Goal: Task Accomplishment & Management: Manage account settings

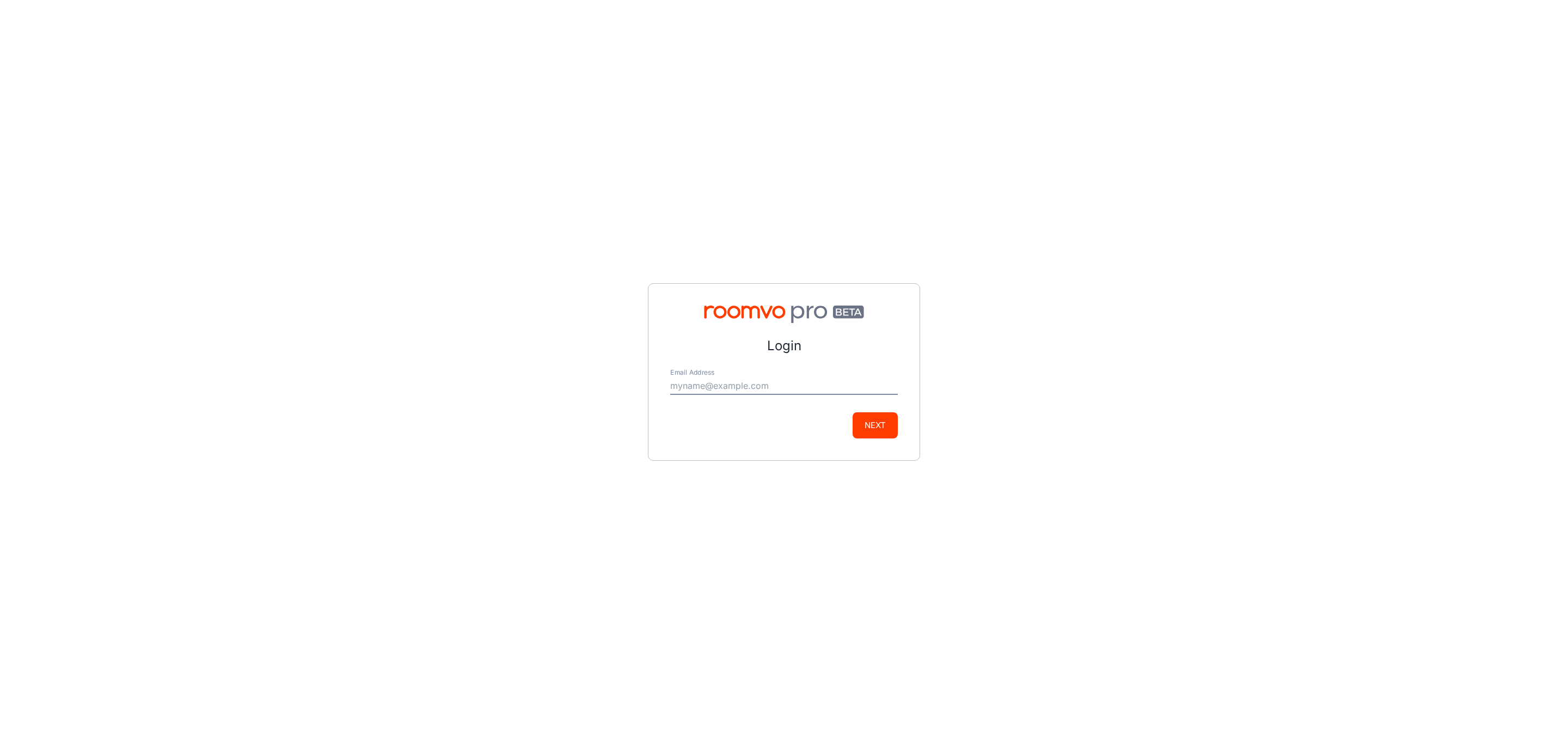
click at [688, 384] on input "Email Address" at bounding box center [784, 386] width 228 height 18
click at [701, 388] on input "Email Address" at bounding box center [784, 386] width 228 height 18
type input "[EMAIL_ADDRESS][DOMAIN_NAME]"
click at [873, 420] on button "Next" at bounding box center [875, 425] width 45 height 26
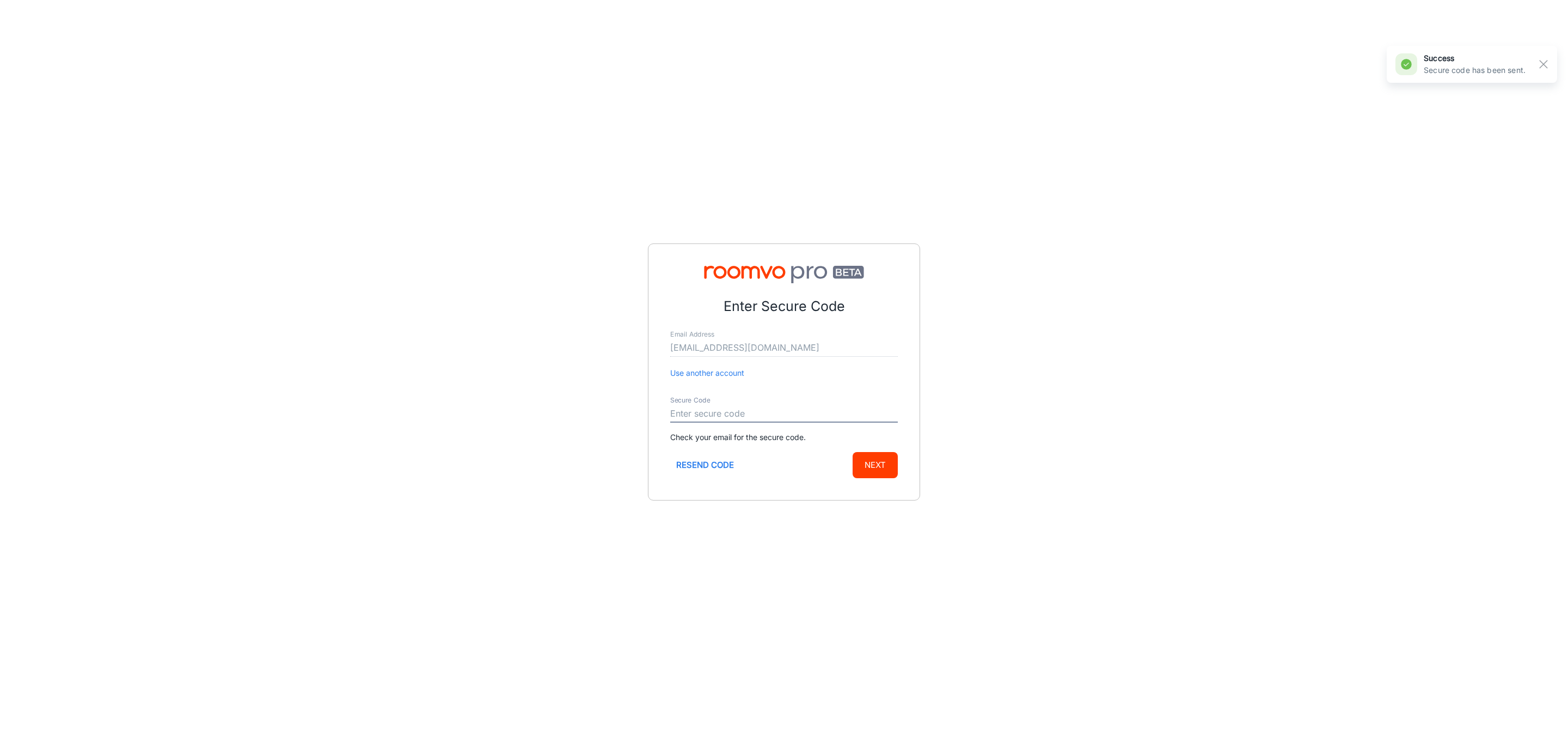
click at [726, 415] on input "Secure Code" at bounding box center [784, 413] width 228 height 18
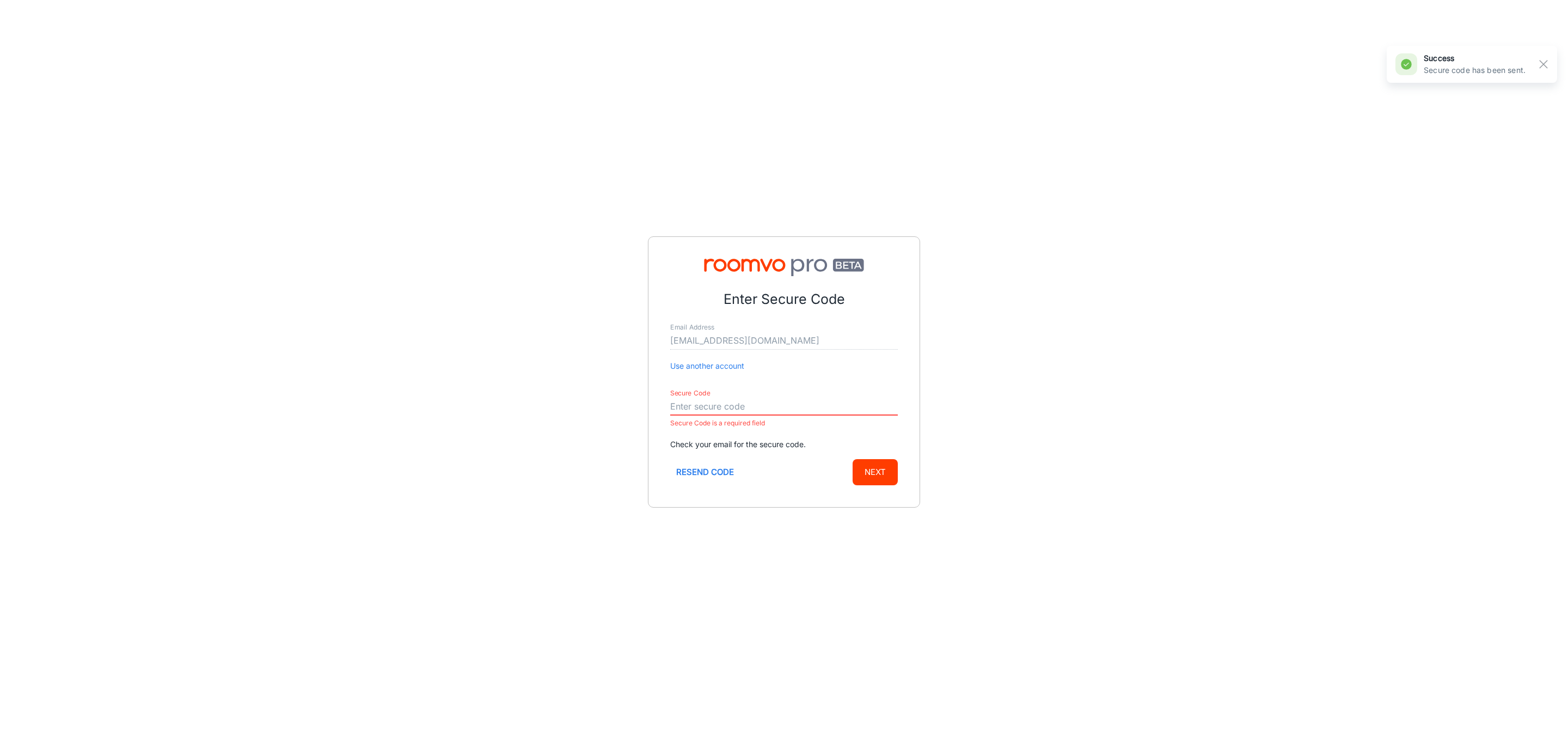
click at [735, 405] on input "Secure Code" at bounding box center [784, 407] width 228 height 18
click at [704, 407] on input "Secure Code" at bounding box center [784, 407] width 228 height 18
paste input "258845"
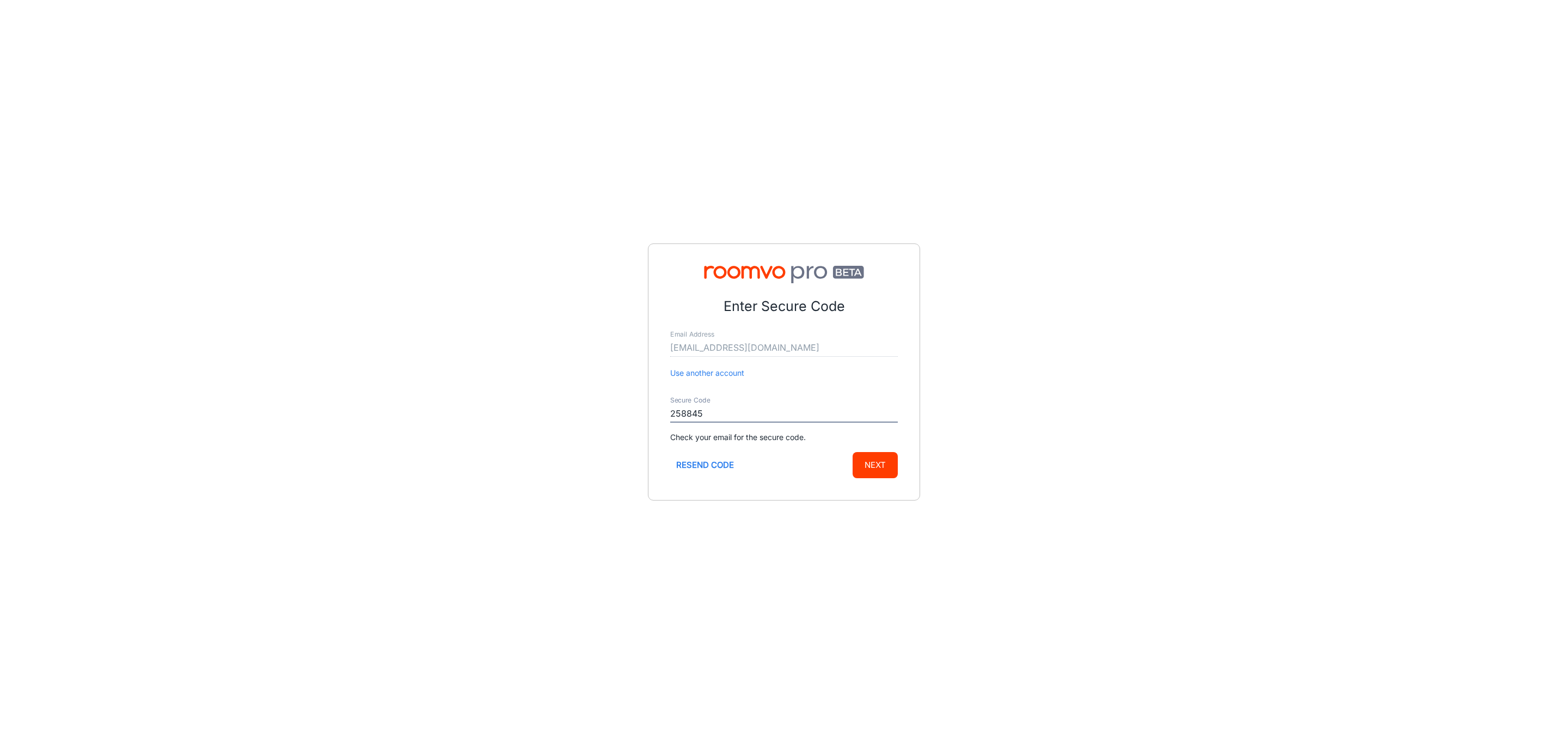
type input "258845"
click at [853, 452] on button "Next" at bounding box center [875, 465] width 45 height 26
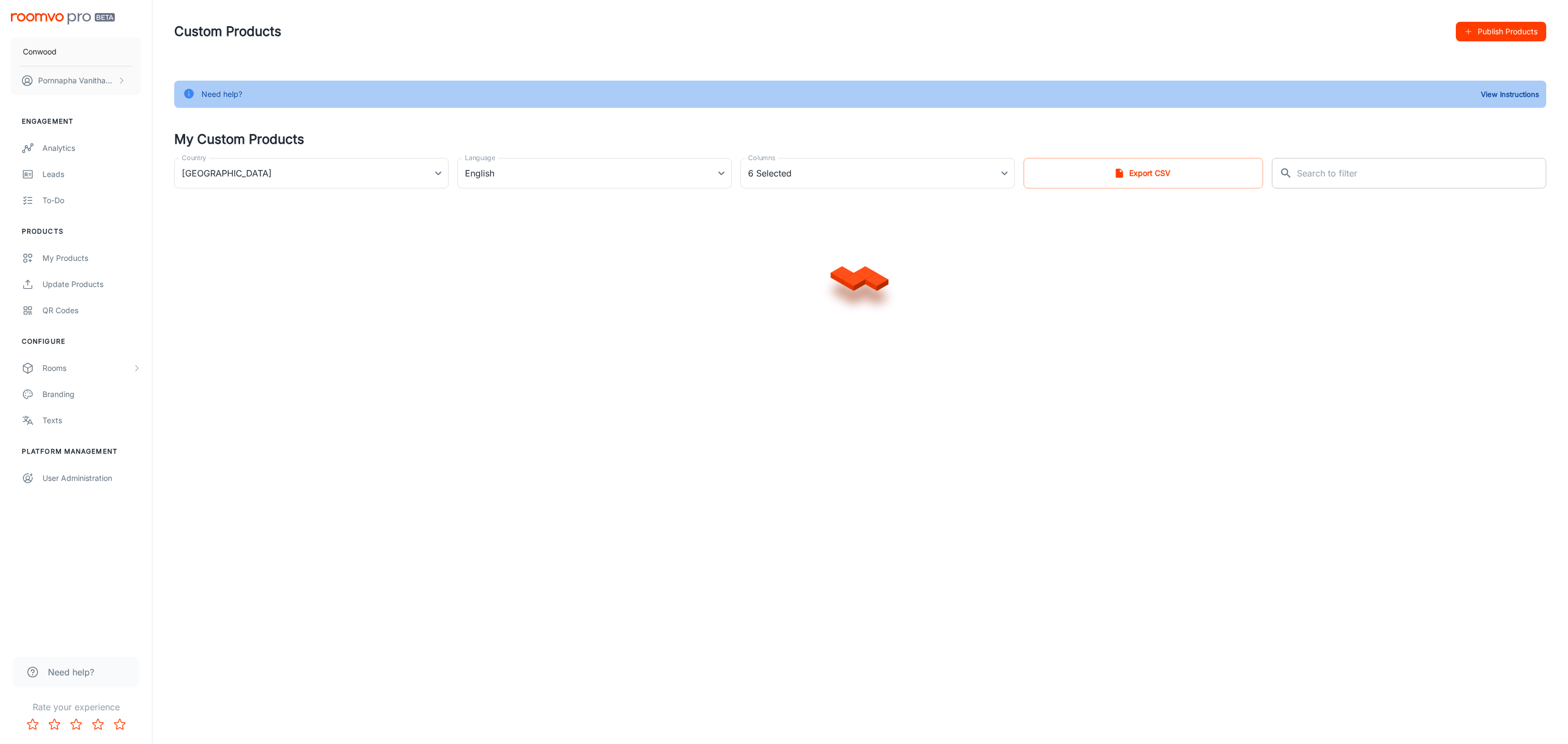
type input "[GEOGRAPHIC_DATA]"
type input "en-us"
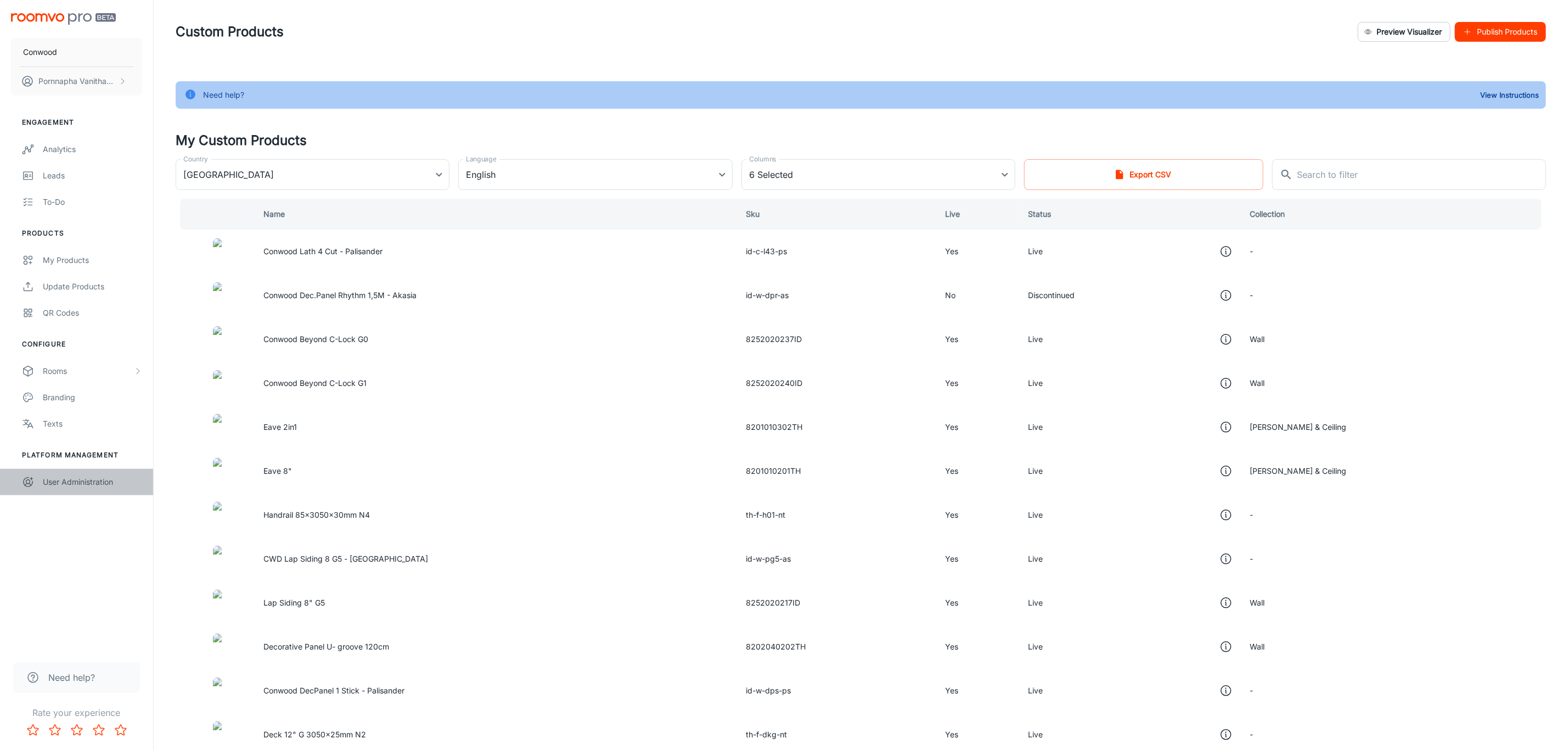
click at [75, 484] on div "User Administration" at bounding box center [93, 482] width 99 height 12
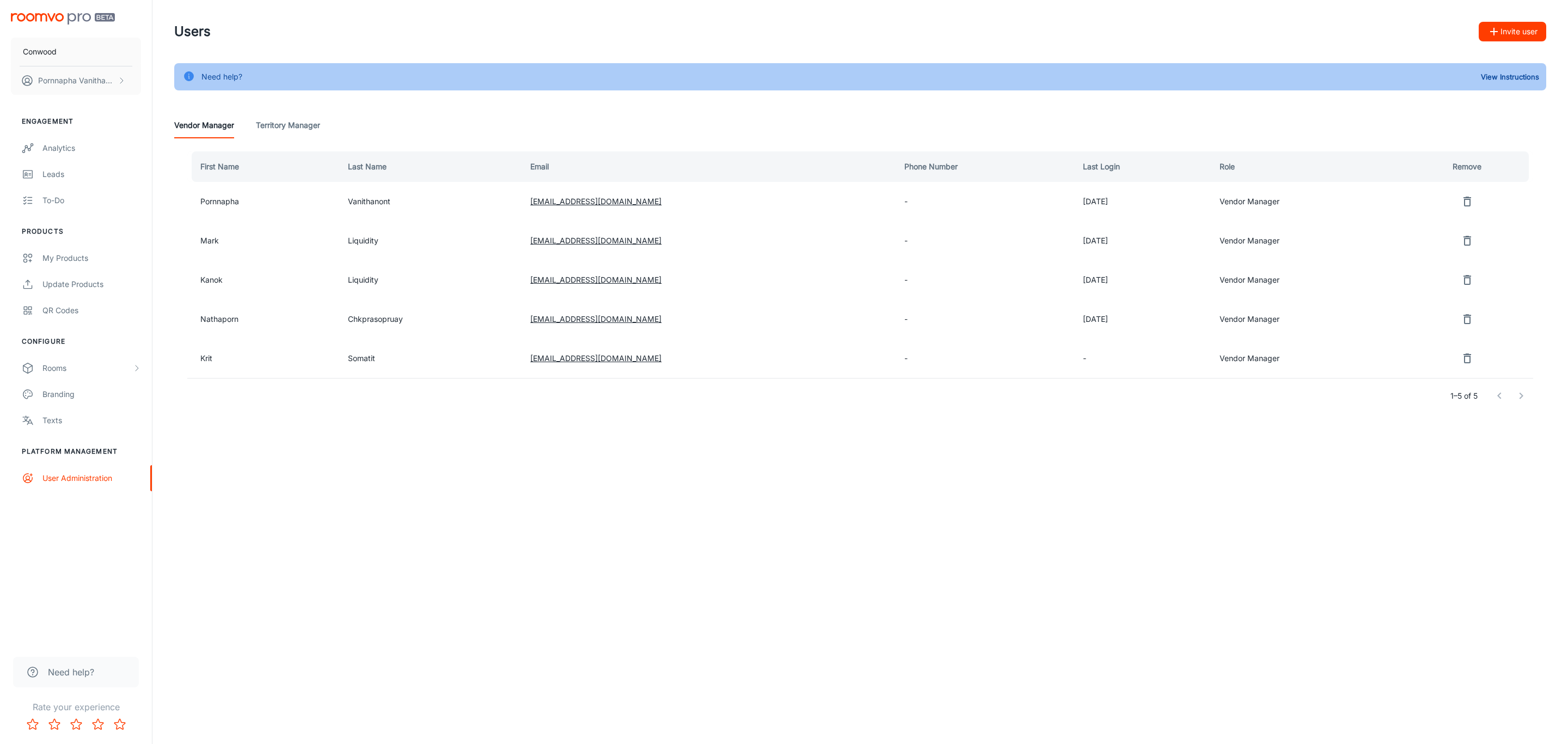
click at [1474, 317] on icon "remove user" at bounding box center [1467, 318] width 13 height 13
click at [1468, 320] on button "Yes" at bounding box center [1468, 319] width 35 height 19
click at [1471, 317] on icon "remove user" at bounding box center [1465, 318] width 13 height 13
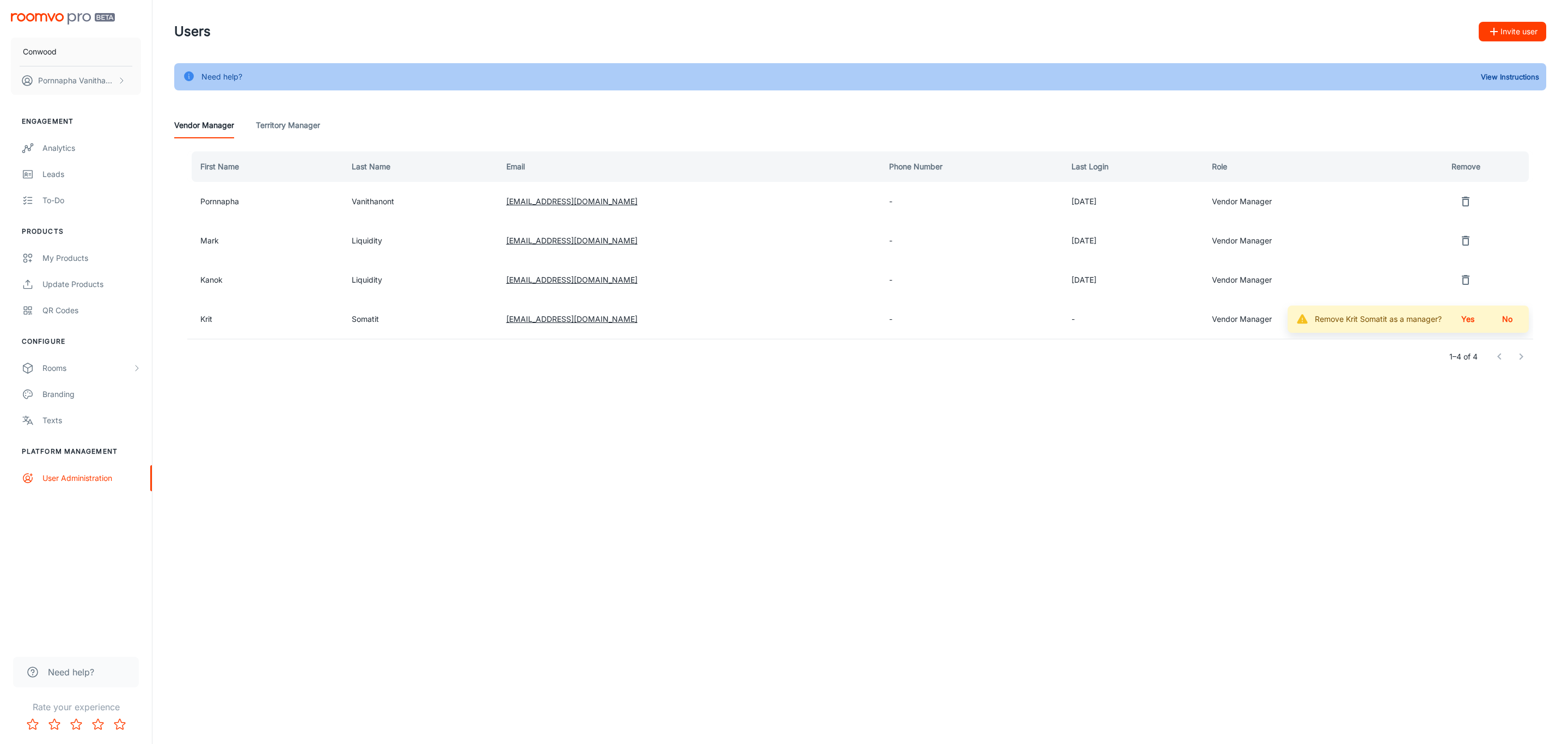
click at [1468, 322] on button "Yes" at bounding box center [1468, 319] width 35 height 19
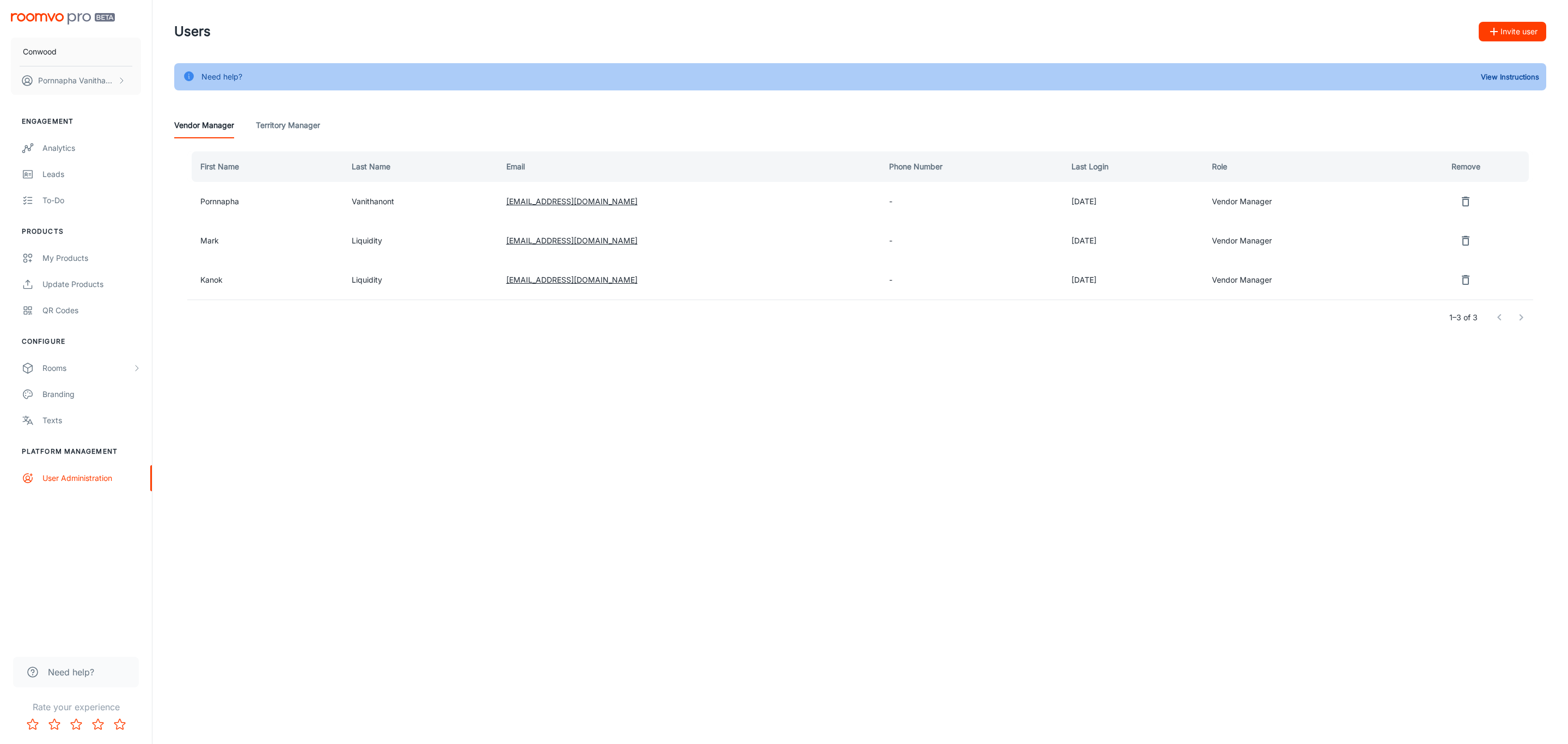
click at [1508, 33] on button "Invite user" at bounding box center [1512, 32] width 68 height 19
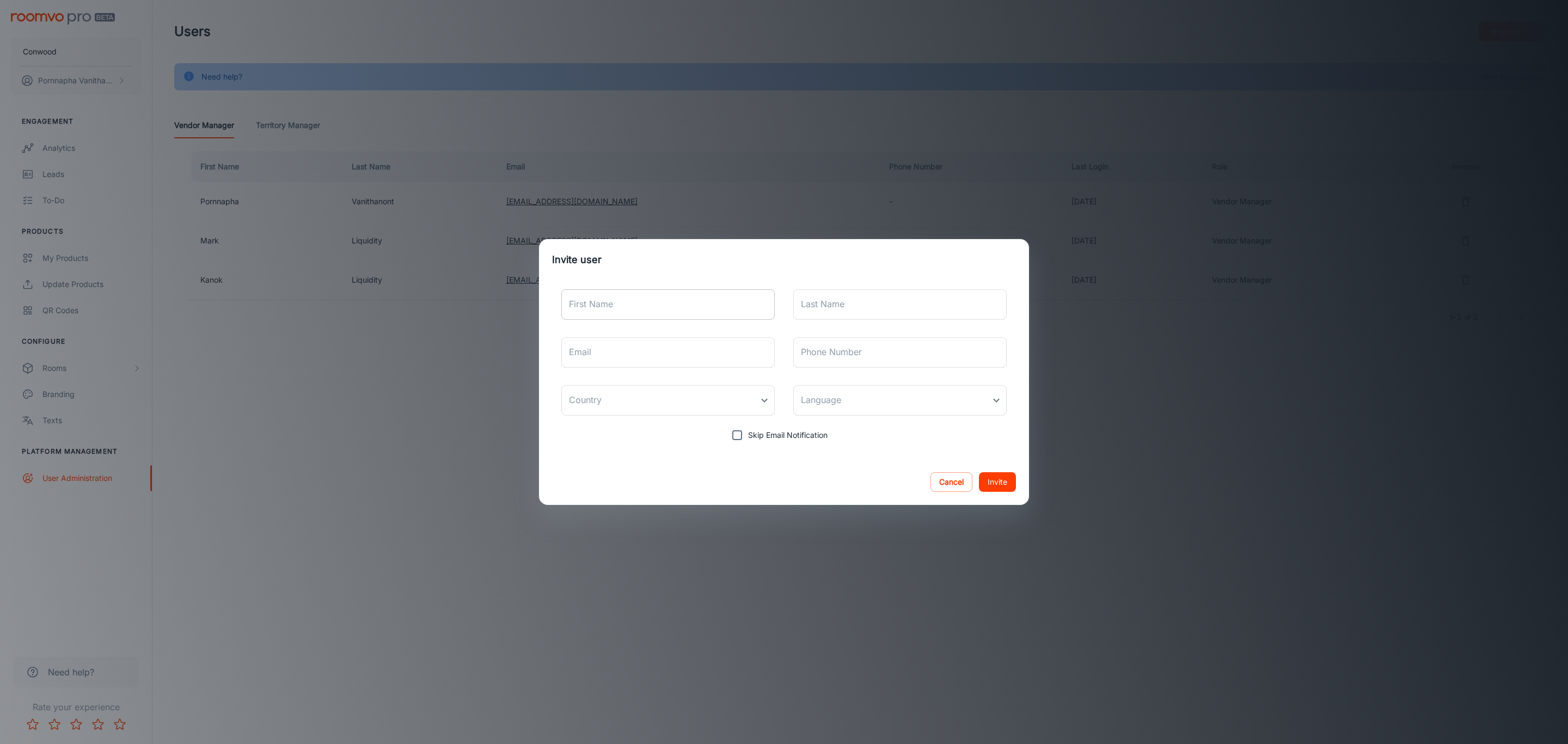
click at [639, 297] on input "First Name" at bounding box center [668, 304] width 214 height 30
type input "Thepsuda"
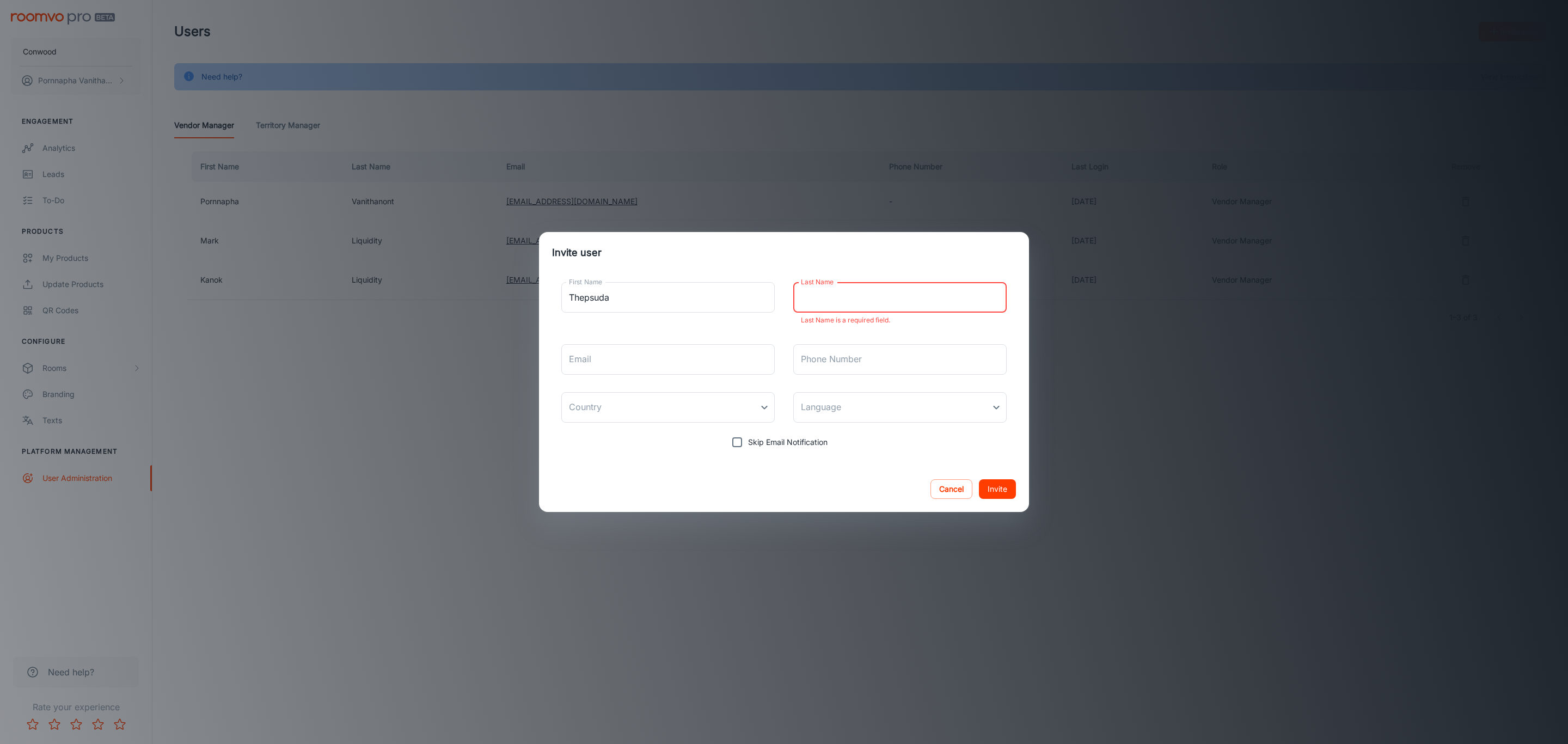
click at [838, 296] on input "Last Name" at bounding box center [900, 297] width 214 height 30
paste input "Thepsuda Runmabkae <[EMAIL_ADDRESS][DOMAIN_NAME]>"
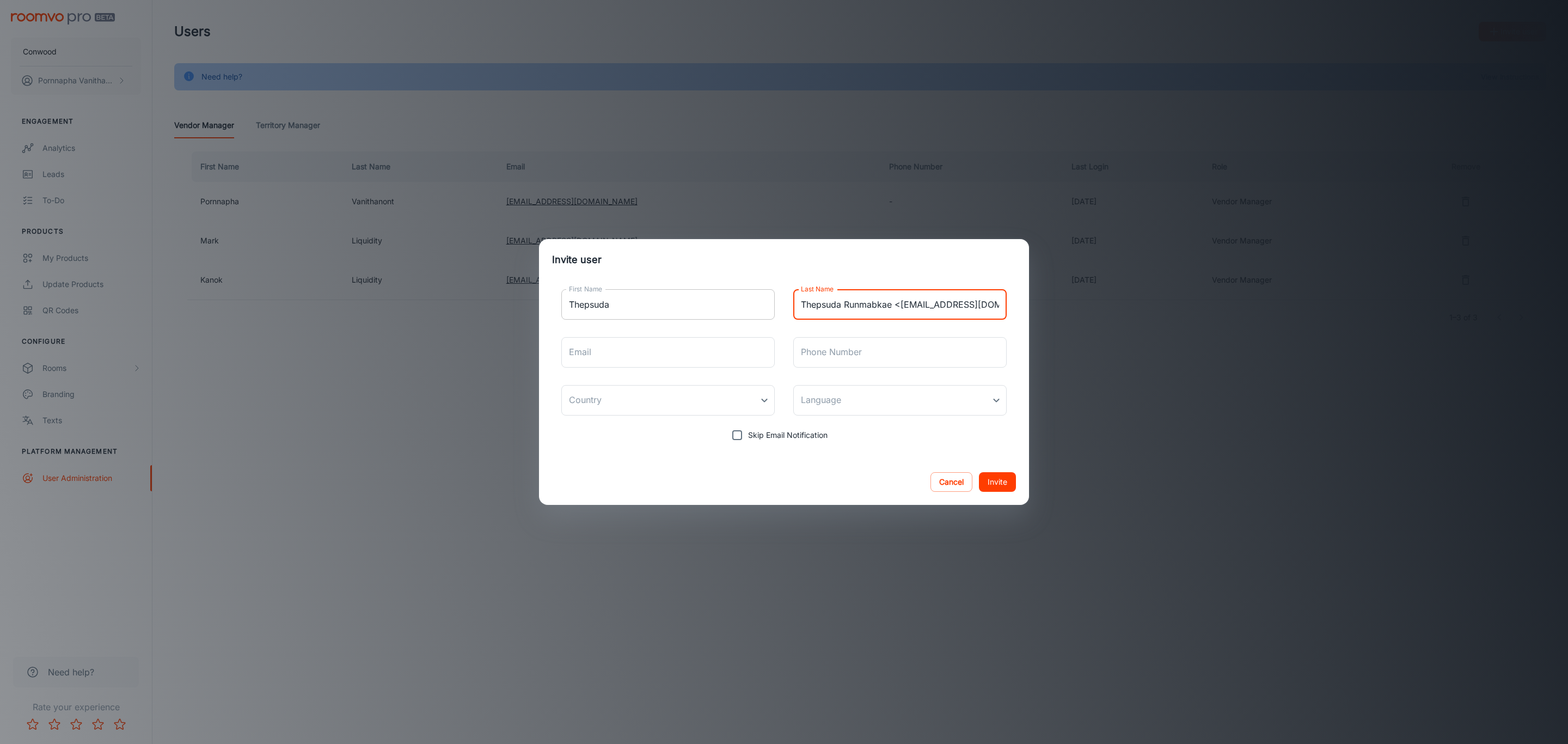
drag, startPoint x: 827, startPoint y: 304, endPoint x: 727, endPoint y: 302, distance: 100.0
click at [727, 302] on div "First Name Thepsuda First Name Last Name Thepsuda Runmabkae <[EMAIL_ADDRESS][DO…" at bounding box center [784, 363] width 464 height 166
drag, startPoint x: 976, startPoint y: 303, endPoint x: 754, endPoint y: 303, distance: 222.0
click at [754, 303] on div "First Name Thepsuda First Name Last Name [EMAIL_ADDRESS][DOMAIN_NAME]> Last Nam…" at bounding box center [784, 363] width 464 height 166
paste input "Thepsuda Runmabkae <THEPSUDA."
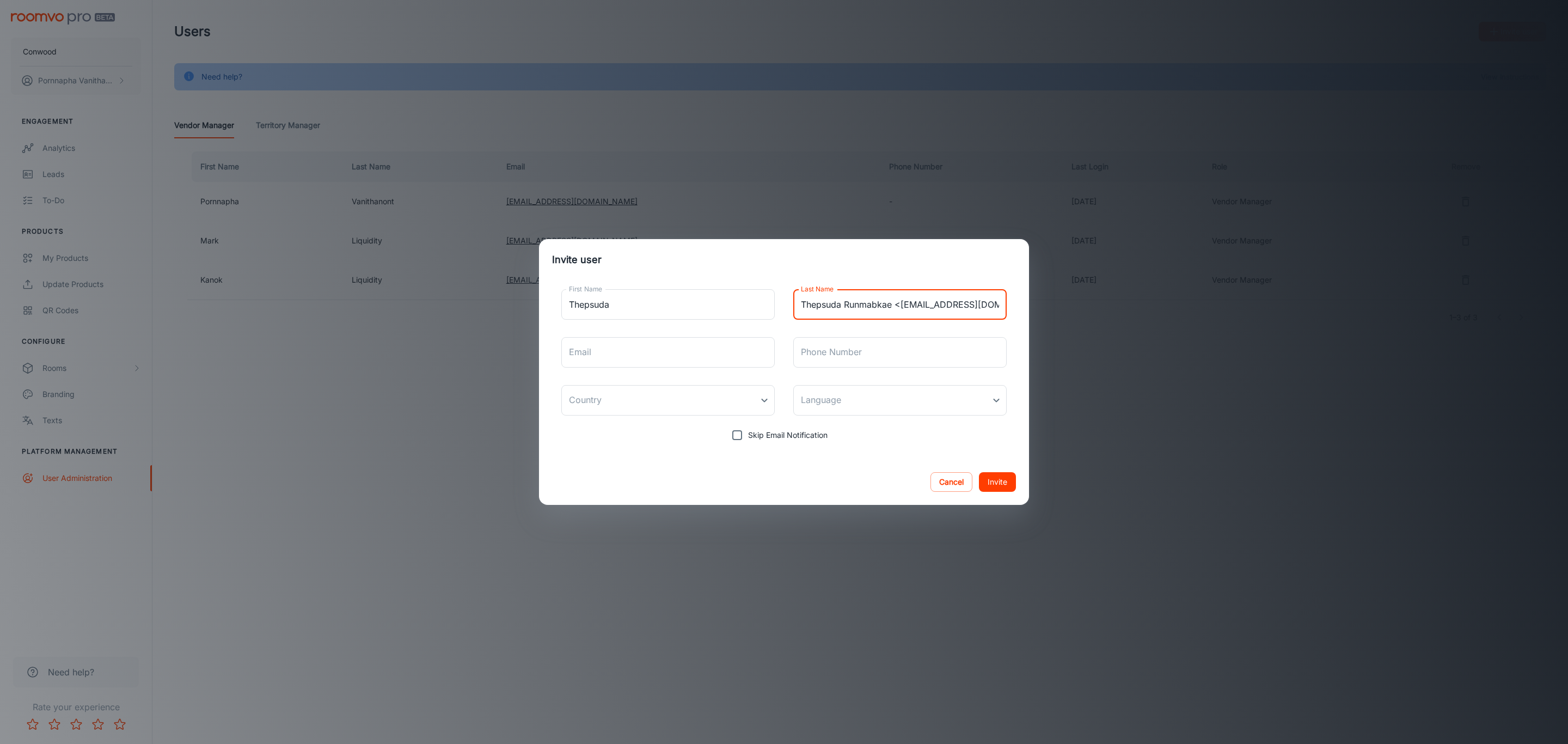
scroll to position [0, 122]
click at [828, 302] on input "Thepsuda Runmabkae <[EMAIL_ADDRESS][DOMAIN_NAME]>" at bounding box center [900, 304] width 214 height 30
drag, startPoint x: 812, startPoint y: 304, endPoint x: 1034, endPoint y: 302, distance: 222.0
click at [1034, 302] on div "Invite user First Name Thepsuda First Name Last Name Thepsuda Runmabkae <[EMAIL…" at bounding box center [784, 372] width 1568 height 744
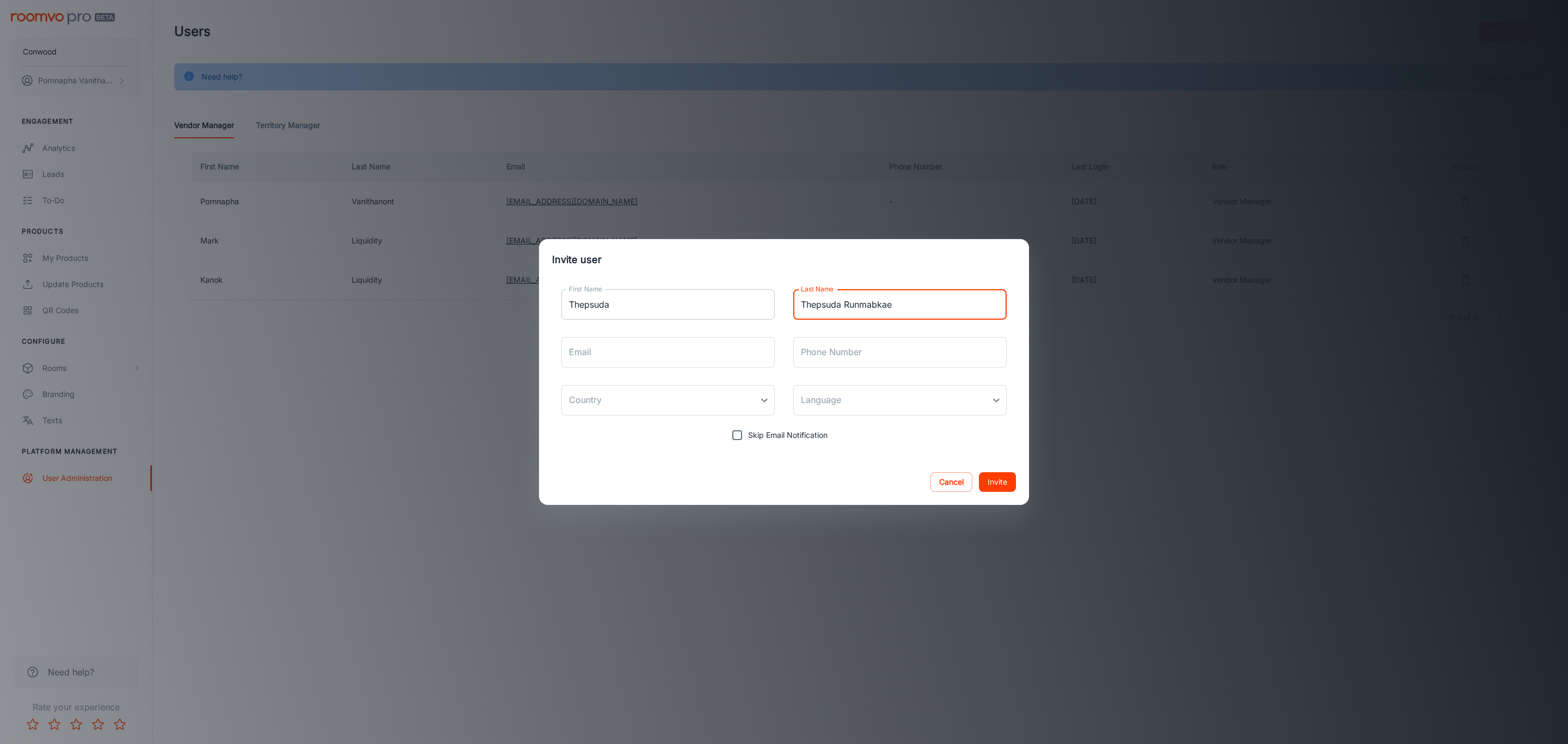
drag, startPoint x: 845, startPoint y: 304, endPoint x: 765, endPoint y: 302, distance: 80.0
click at [765, 302] on div "First Name Thepsuda First Name Last Name Thepsuda Runmabkae Last Name Email Ema…" at bounding box center [784, 363] width 464 height 166
type input "Runmabkae"
click at [673, 350] on input "Email" at bounding box center [668, 353] width 214 height 30
paste input "Thepsuda Runmabkae <[EMAIL_ADDRESS][DOMAIN_NAME]>"
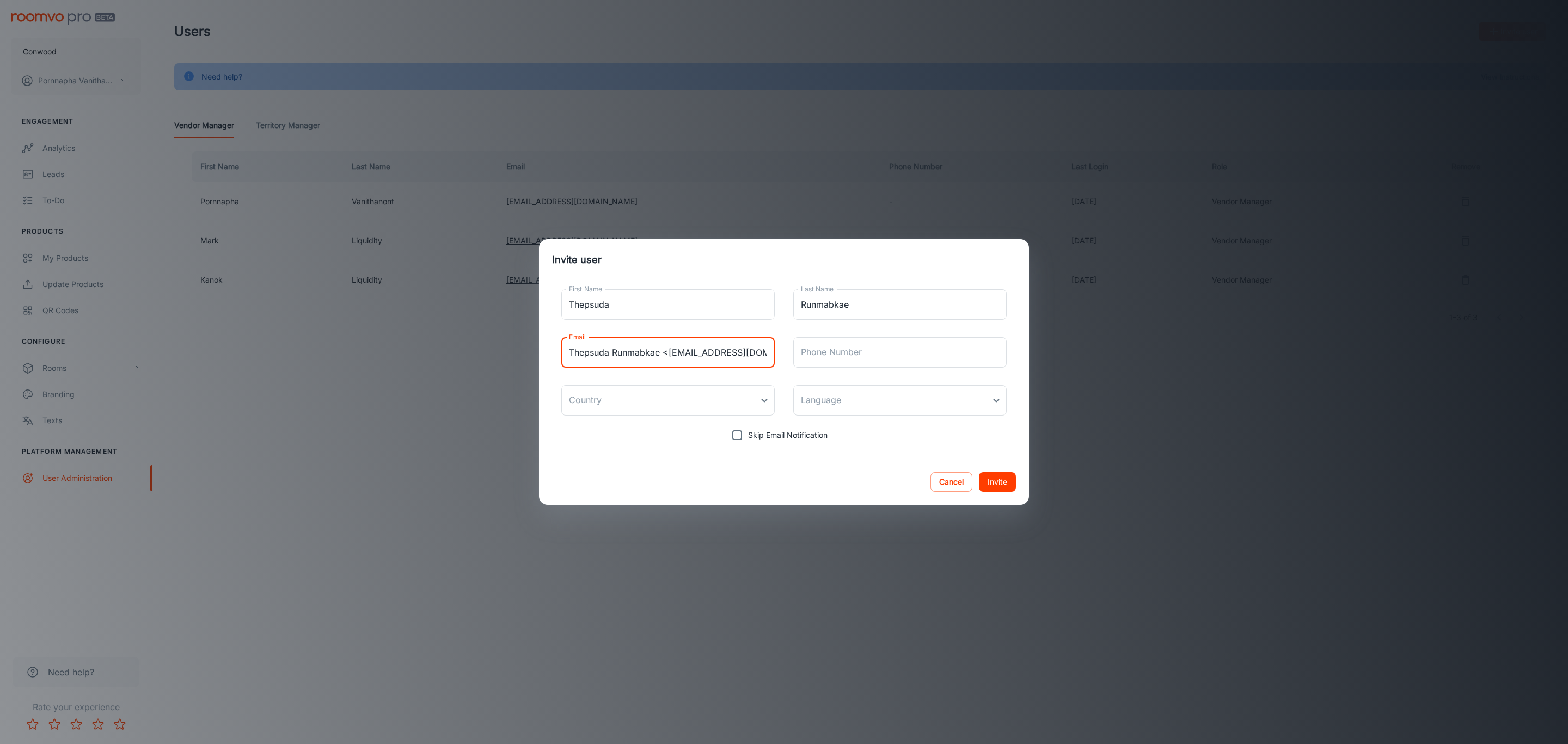
drag, startPoint x: 591, startPoint y: 355, endPoint x: 528, endPoint y: 348, distance: 63.4
click at [528, 348] on div "Invite user First Name Thepsuda First Name Last Name Runmabkae Last Name Email …" at bounding box center [784, 372] width 1568 height 744
click at [674, 352] on input "Thepsuda Runmabkae <[EMAIL_ADDRESS][DOMAIN_NAME]>" at bounding box center [668, 353] width 214 height 30
drag, startPoint x: 668, startPoint y: 353, endPoint x: 524, endPoint y: 355, distance: 144.0
click at [524, 355] on div "Invite user First Name Thepsuda First Name Last Name Runmabkae Last Name Email …" at bounding box center [784, 372] width 1568 height 744
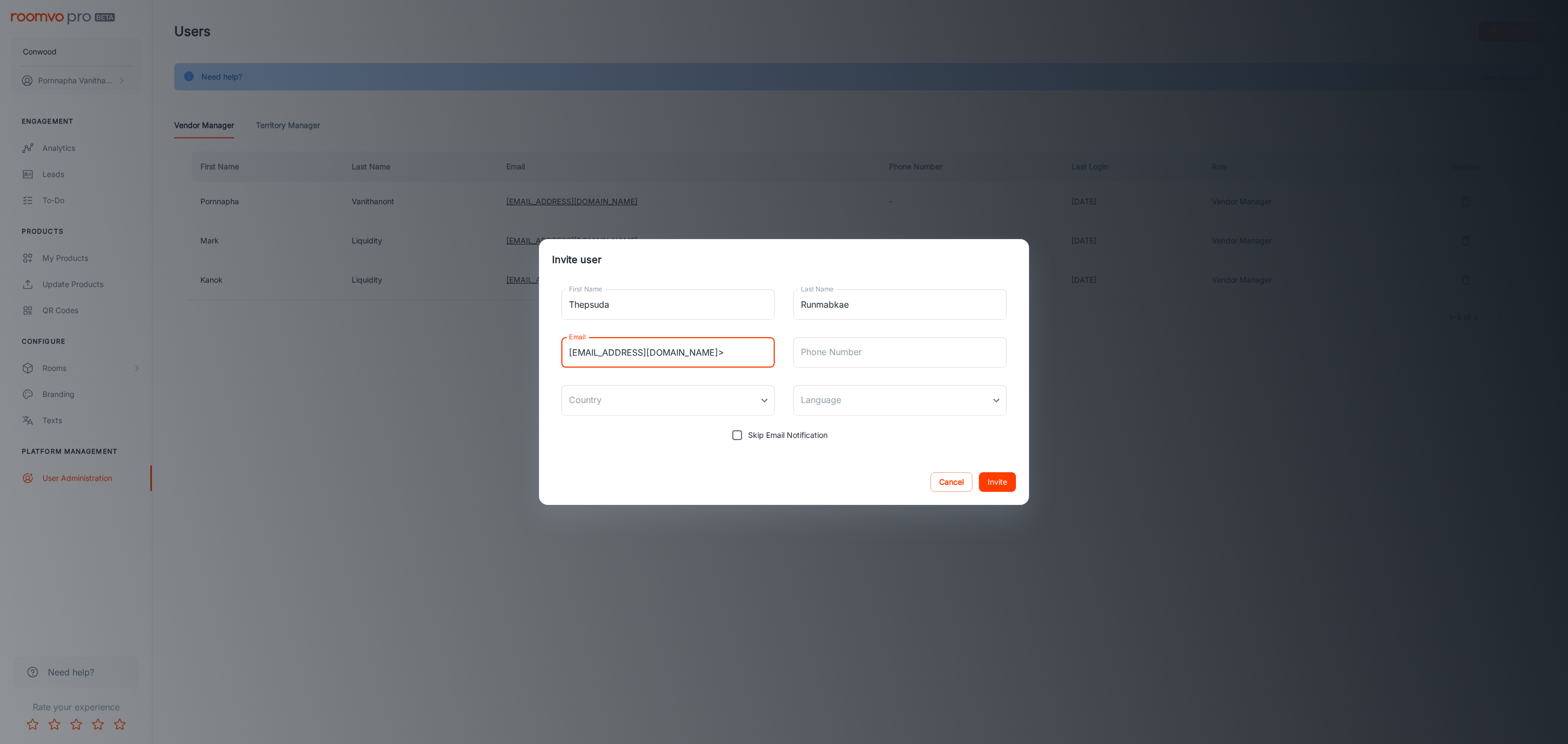
scroll to position [0, 22]
drag, startPoint x: 765, startPoint y: 354, endPoint x: 786, endPoint y: 348, distance: 21.8
click at [786, 348] on div "First Name Thepsuda First Name Last Name Runmabkae Last Name Email [EMAIL_ADDRE…" at bounding box center [784, 363] width 464 height 166
click at [766, 350] on input "[EMAIL_ADDRESS][DOMAIN_NAME]>" at bounding box center [668, 353] width 214 height 30
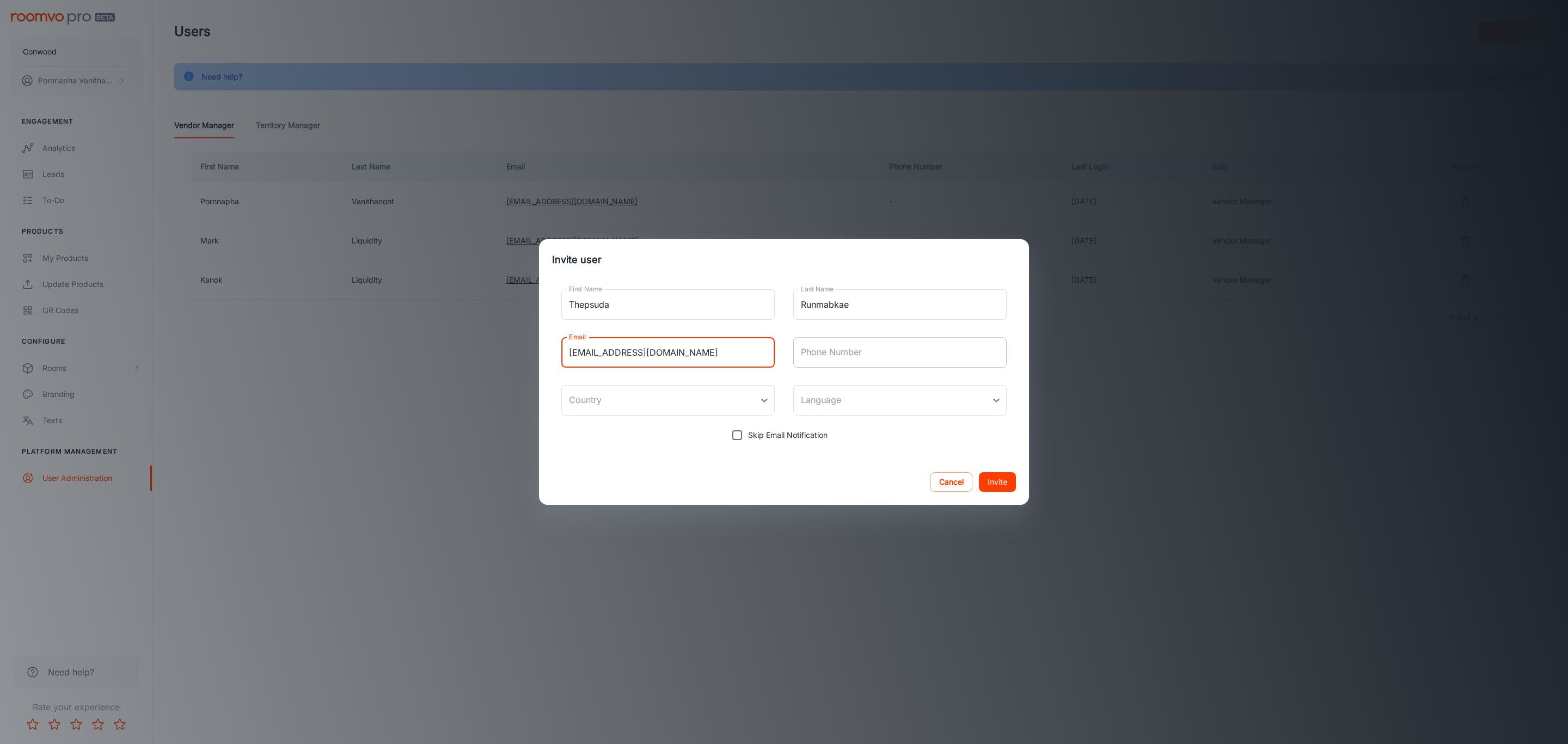
type input "[EMAIL_ADDRESS][DOMAIN_NAME]"
click at [850, 353] on input "Phone Number" at bounding box center [900, 353] width 214 height 30
click at [637, 399] on body "Conwood Pornnapha Vanithanont Engagement Analytics Leads To-do Products My Prod…" at bounding box center [784, 372] width 1568 height 744
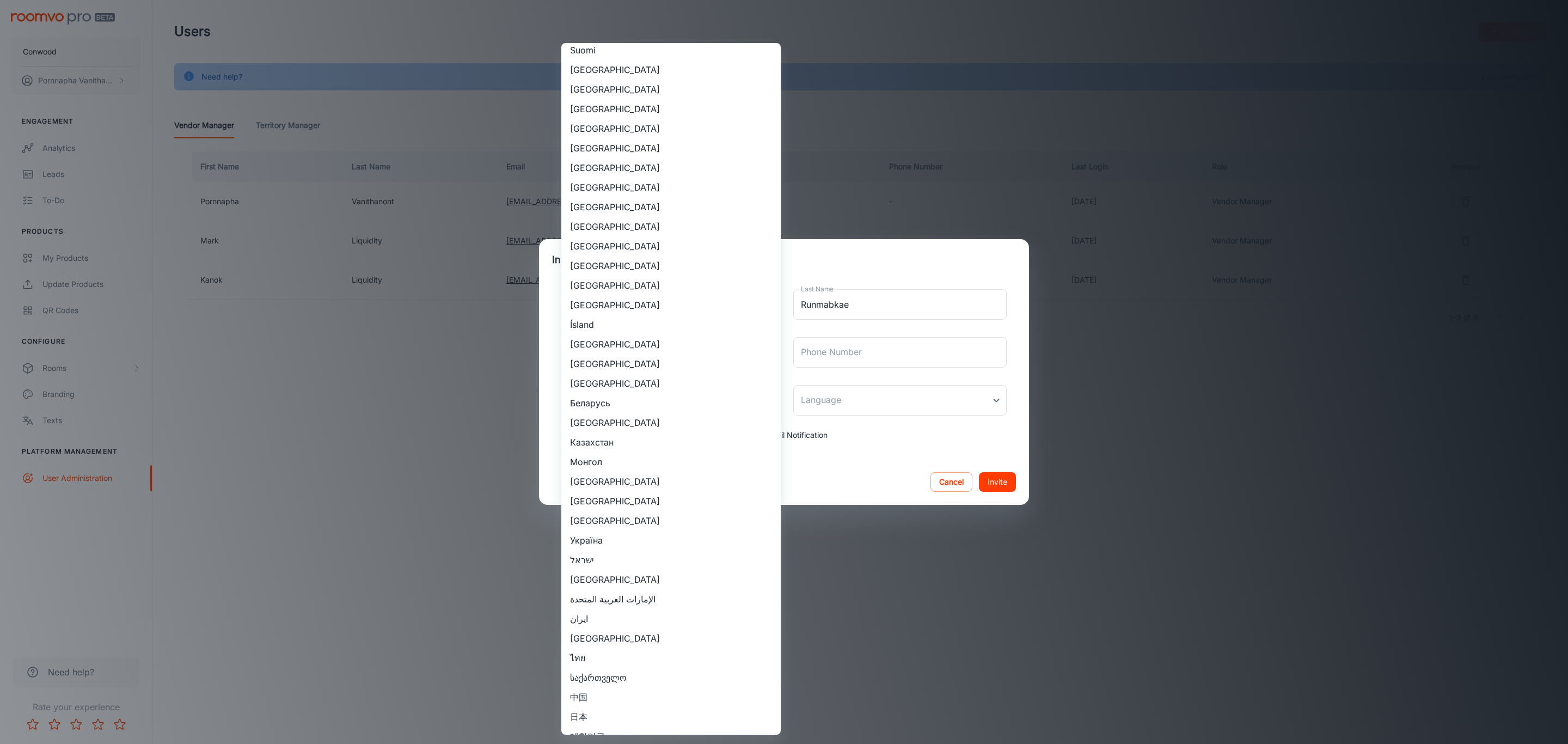
scroll to position [983, 0]
click at [612, 637] on li "ไทย" at bounding box center [671, 643] width 219 height 19
type input "ไทย"
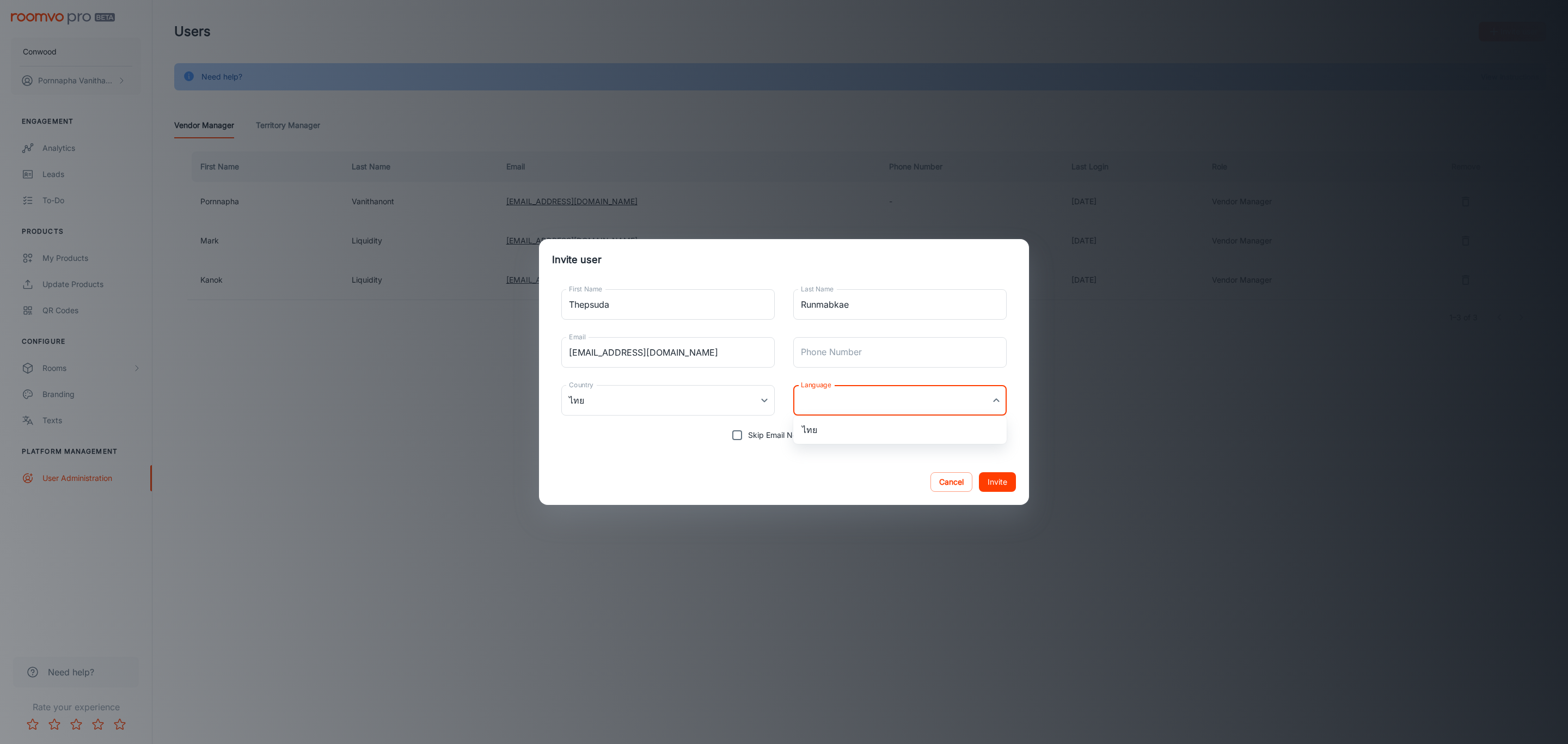
click at [861, 402] on body "Conwood Pornnapha Vanithanont Engagement Analytics Leads To-do Products My Prod…" at bounding box center [784, 372] width 1568 height 744
click at [830, 430] on li "ไทย" at bounding box center [900, 430] width 214 height 19
type input "th-th"
click at [752, 461] on div "Cancel Invite" at bounding box center [784, 482] width 490 height 46
click at [995, 477] on button "Invite" at bounding box center [997, 482] width 37 height 19
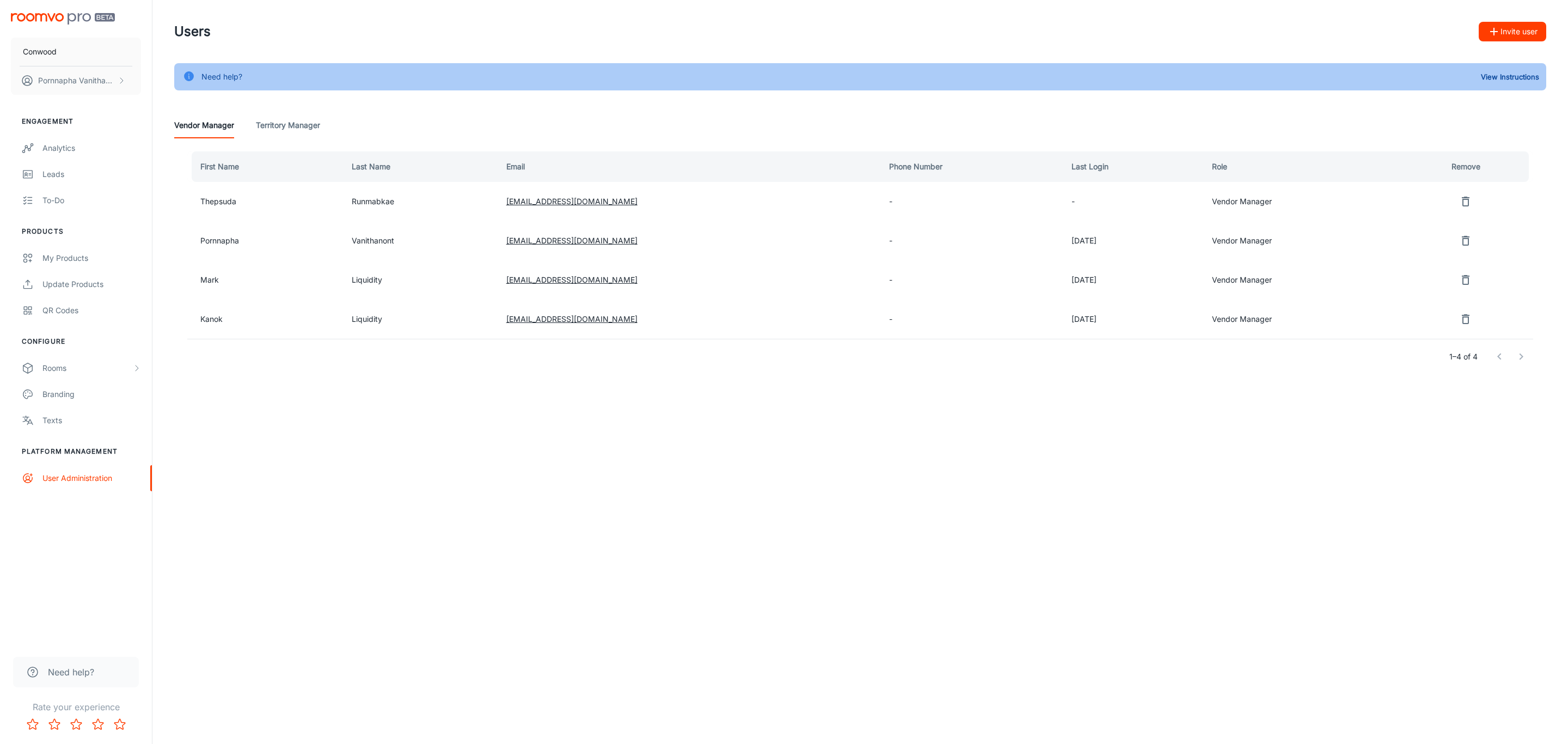
click at [47, 16] on img "scrollable content" at bounding box center [63, 18] width 104 height 12
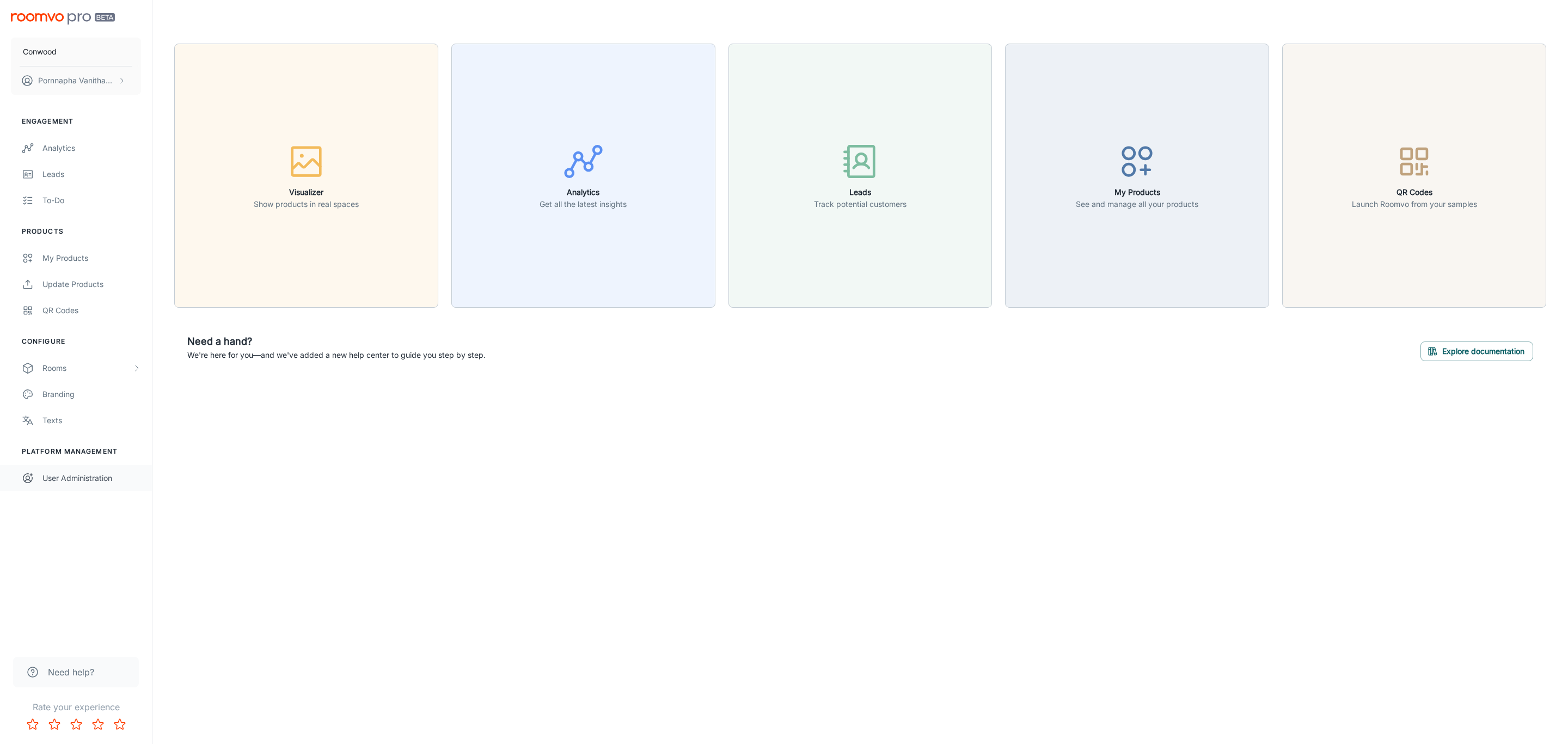
click at [77, 471] on link "User Administration" at bounding box center [76, 478] width 152 height 26
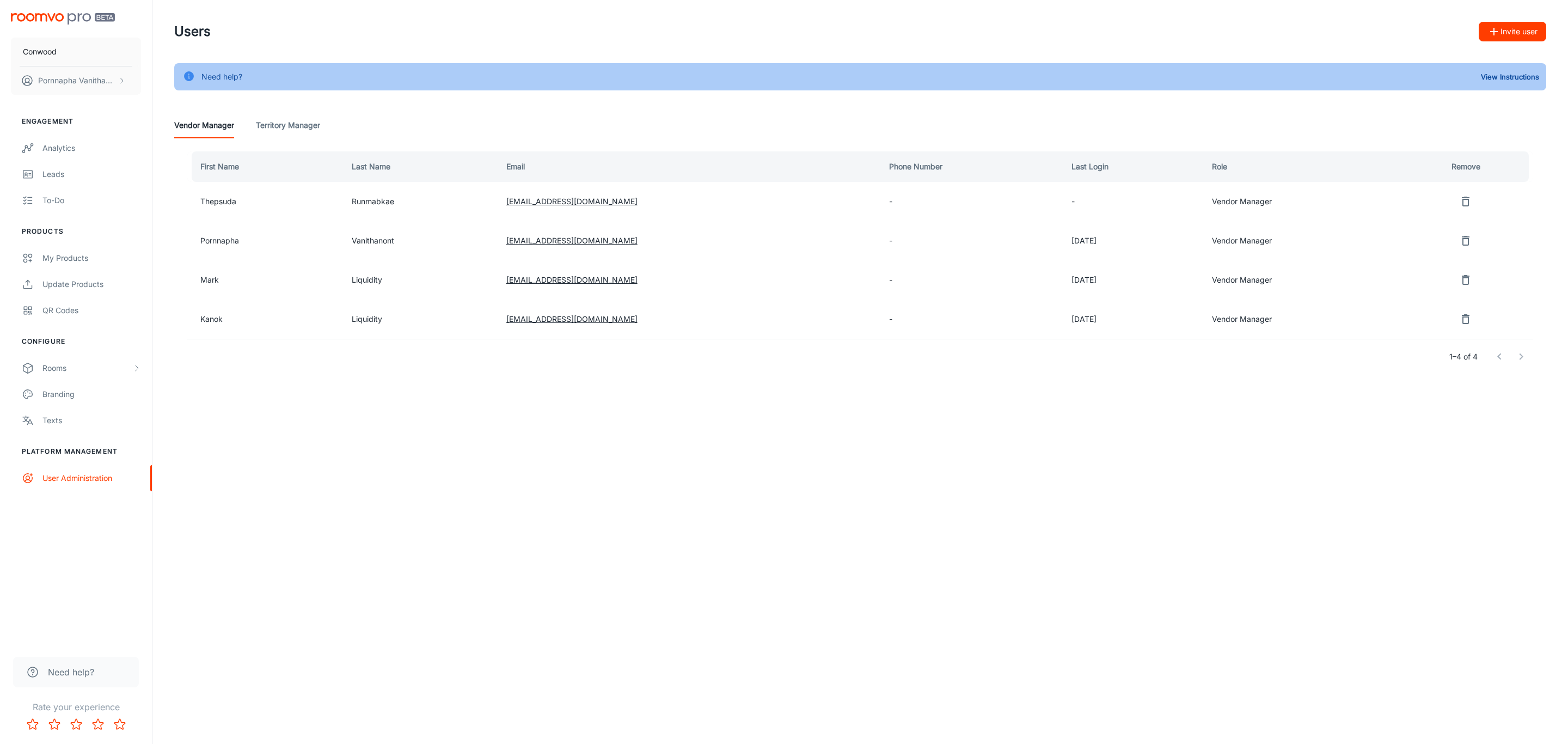
drag, startPoint x: 379, startPoint y: 476, endPoint x: 394, endPoint y: 457, distance: 24.2
click at [379, 476] on div "Conwood Pornnapha Vanithanont Engagement Analytics Leads To-do Products My Prod…" at bounding box center [784, 372] width 1568 height 744
click at [397, 528] on div "Conwood Pornnapha Vanithanont Engagement Analytics Leads To-do Products My Prod…" at bounding box center [784, 372] width 1568 height 744
